Goal: Communication & Community: Answer question/provide support

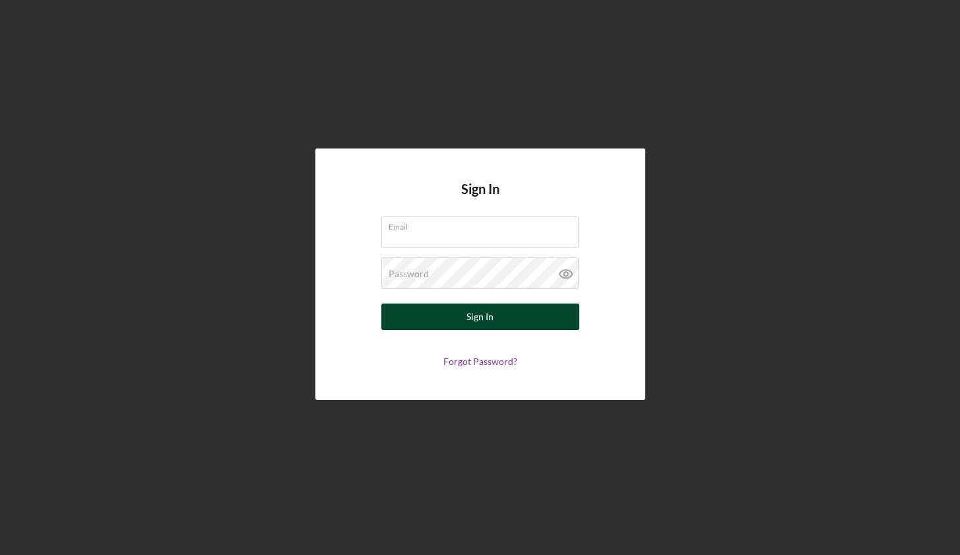
type input "[EMAIL_ADDRESS][DOMAIN_NAME]"
click at [499, 329] on form "Email [EMAIL_ADDRESS][DOMAIN_NAME] Password Sign In Forgot Password?" at bounding box center [480, 291] width 264 height 150
click at [482, 317] on div "Sign In" at bounding box center [480, 317] width 27 height 26
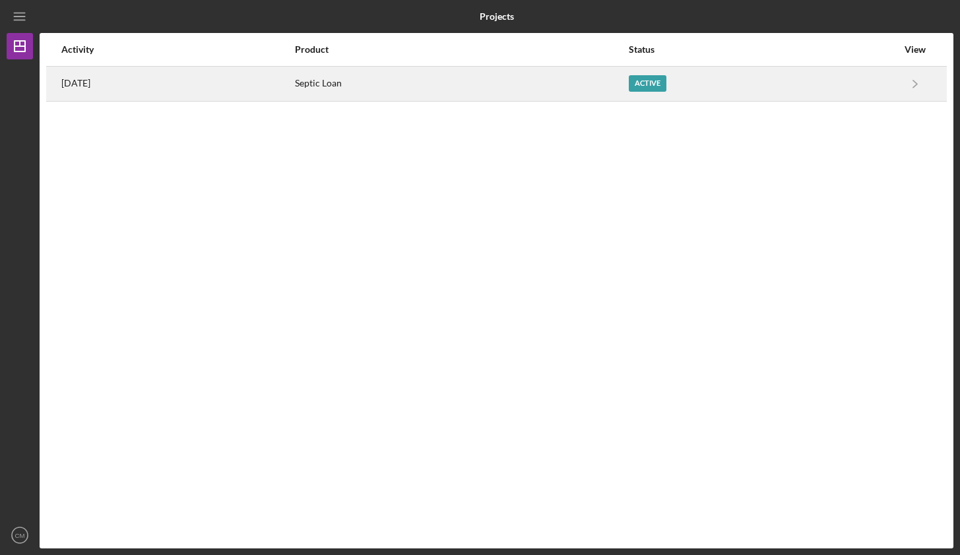
click at [387, 88] on div "Septic Loan" at bounding box center [461, 83] width 333 height 33
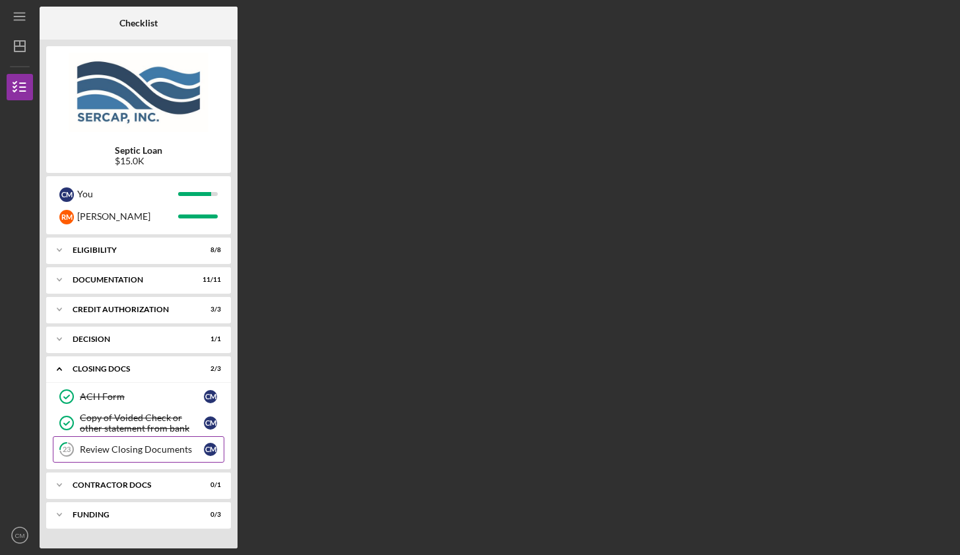
click at [122, 451] on div "Review Closing Documents" at bounding box center [142, 449] width 124 height 11
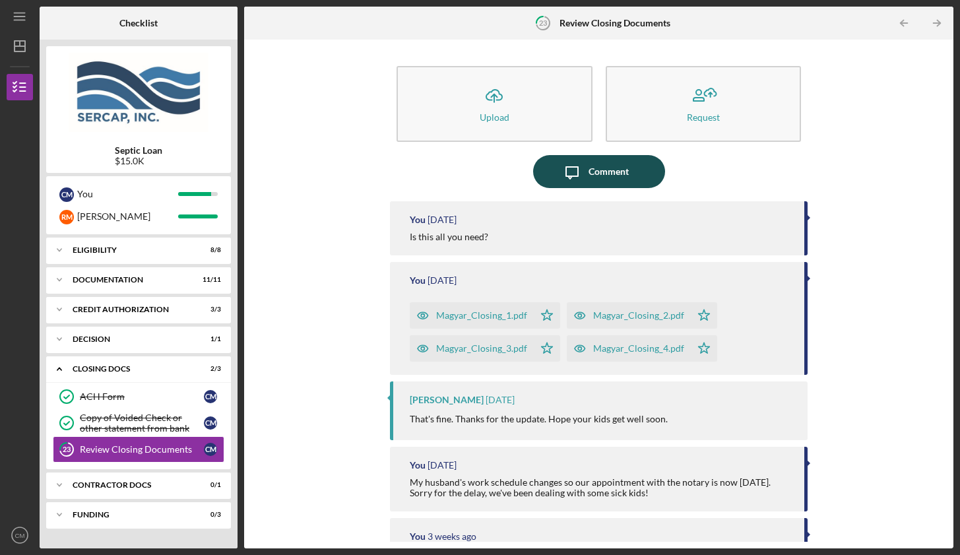
click at [574, 170] on icon "Icon/Message" at bounding box center [572, 171] width 33 height 33
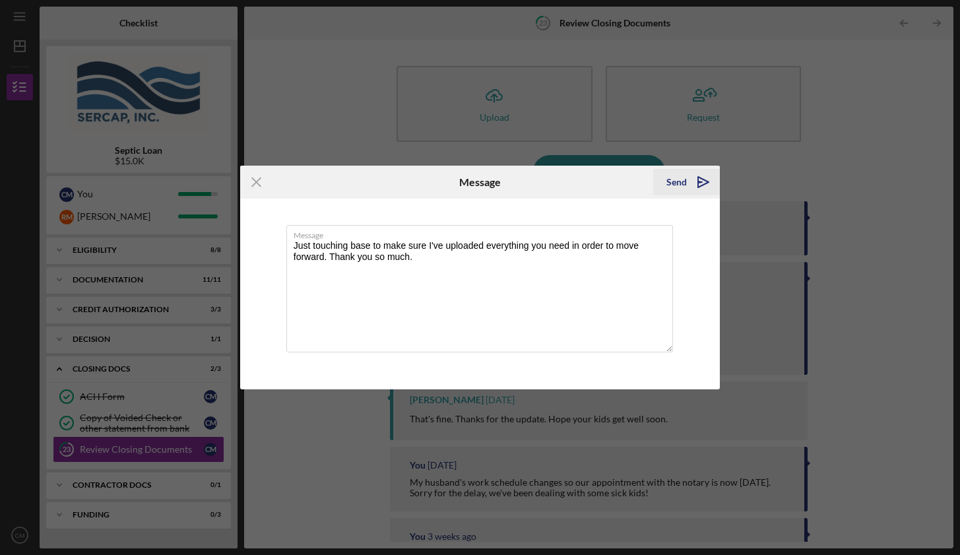
type textarea "Just touching base to make sure I've uploaded everything you need in order to m…"
click at [681, 183] on div "Send" at bounding box center [677, 182] width 20 height 26
